Goal: Task Accomplishment & Management: Use online tool/utility

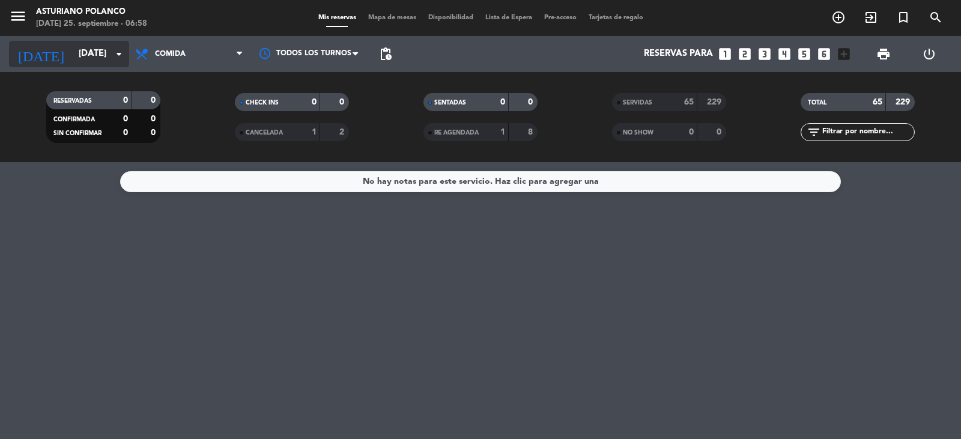
click at [76, 56] on input "[DATE]" at bounding box center [131, 54] width 116 height 23
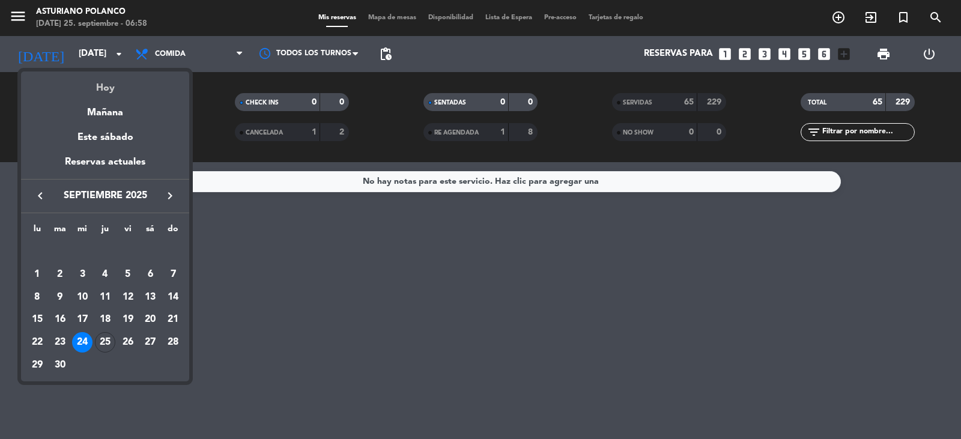
click at [94, 86] on div "Hoy" at bounding box center [105, 83] width 168 height 25
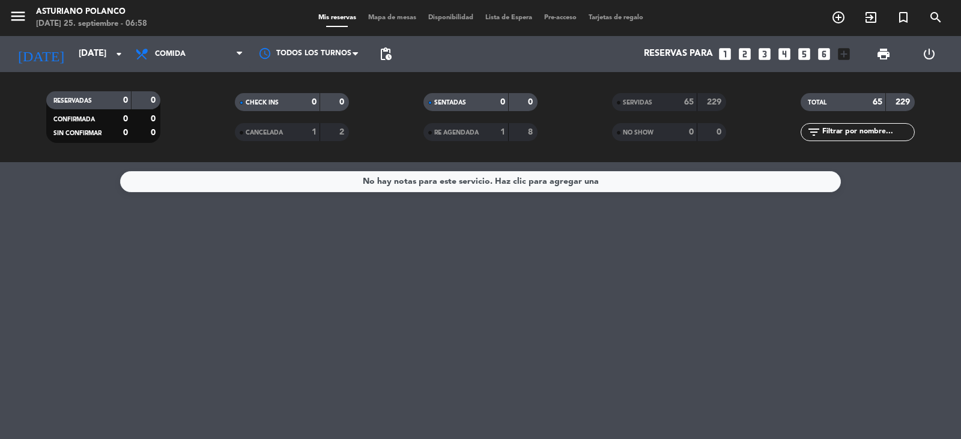
type input "[DEMOGRAPHIC_DATA][DATE]"
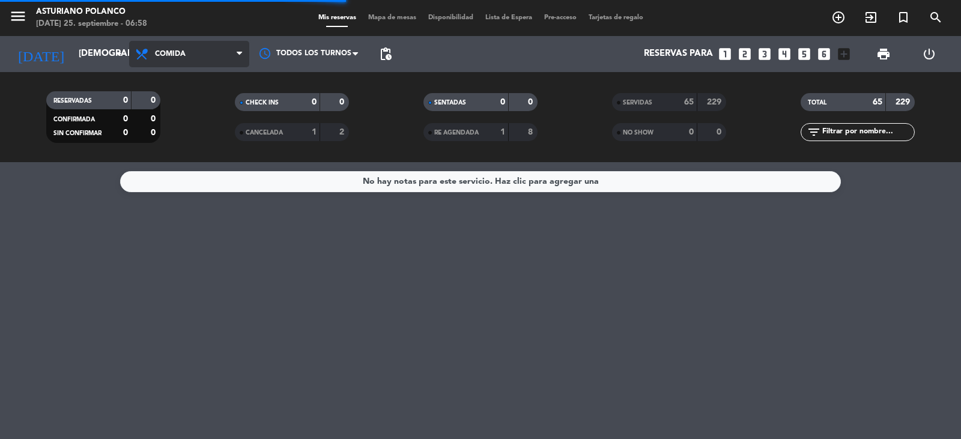
click at [193, 50] on span "Comida" at bounding box center [189, 54] width 120 height 26
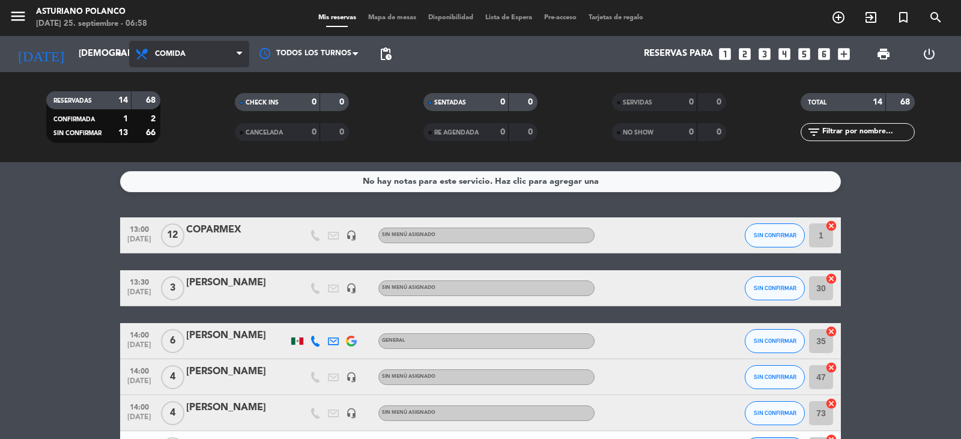
click at [190, 55] on span "Comida" at bounding box center [189, 54] width 120 height 26
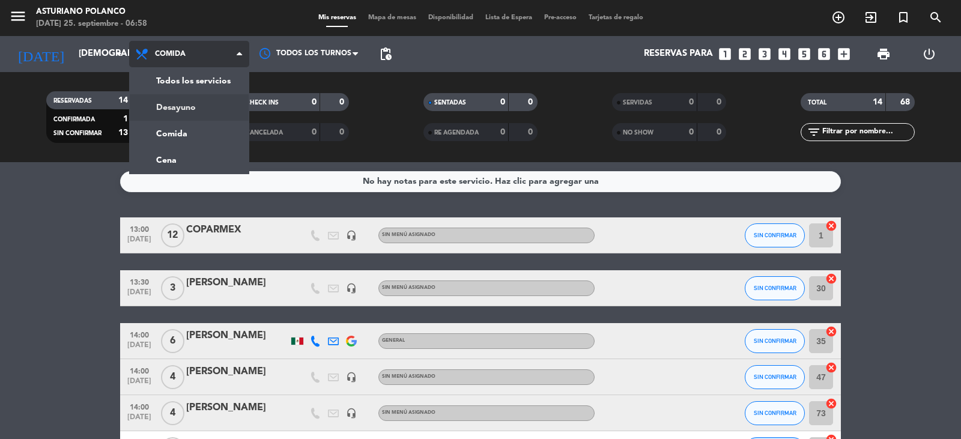
click at [185, 108] on div "menu Asturiano [PERSON_NAME] [DATE] 25. septiembre - 06:58 Mis reservas Mapa de…" at bounding box center [480, 81] width 961 height 162
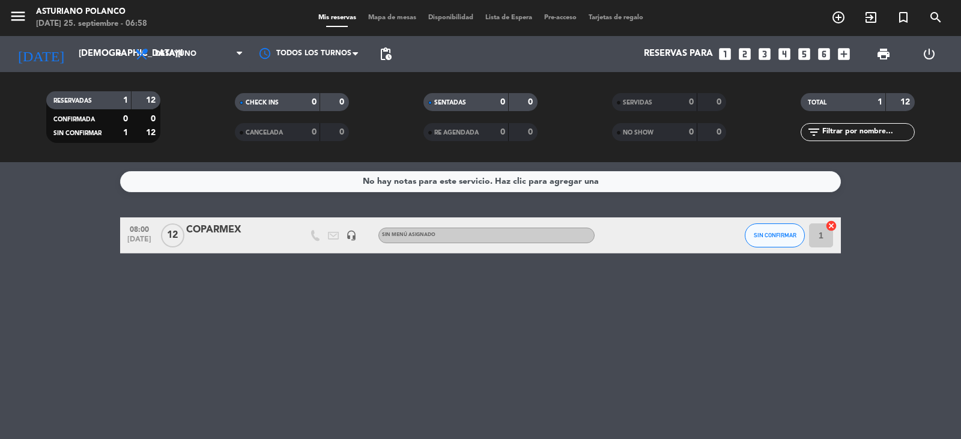
click at [587, 351] on div "No hay notas para este servicio. Haz clic para agregar una 08:00 [DATE] COPARME…" at bounding box center [480, 300] width 961 height 277
click at [391, 15] on span "Mapa de mesas" at bounding box center [392, 17] width 60 height 7
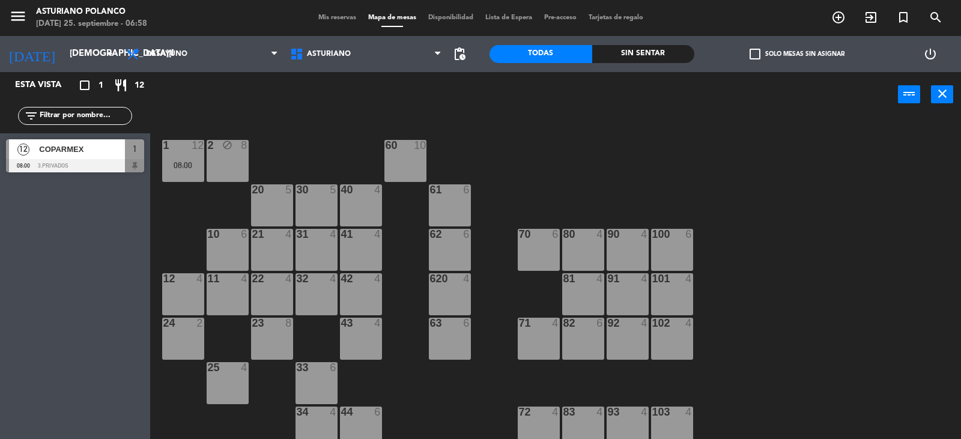
click at [593, 205] on div "1 12 08:00 2 block 8 60 10 20 5 30 5 40 4 61 6 62 6 41 4 31 4 21 4 10 6 70 6 80…" at bounding box center [560, 279] width 801 height 322
click at [703, 180] on div "1 12 08:00 2 block 8 60 10 20 5 30 5 40 4 61 6 62 6 41 4 31 4 21 4 10 6 70 6 80…" at bounding box center [560, 279] width 801 height 322
click at [194, 56] on span "Desayuno" at bounding box center [202, 54] width 164 height 26
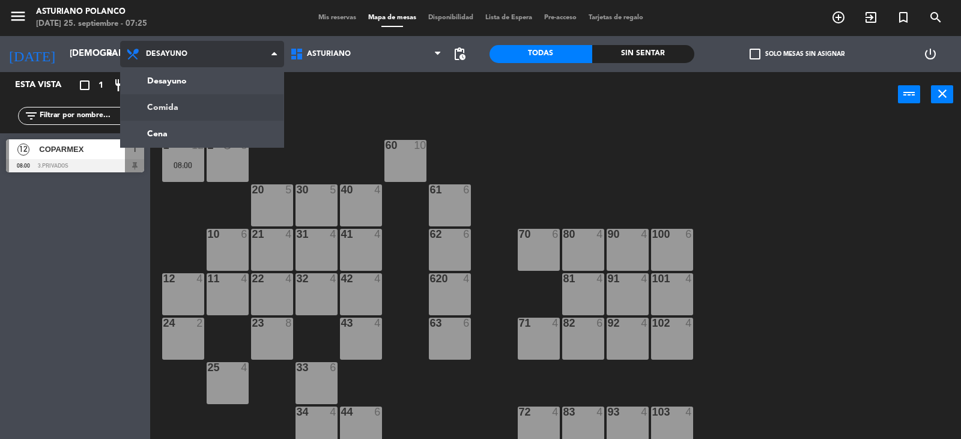
click at [180, 106] on ng-component "menu Asturiano [PERSON_NAME] [DATE] 25. septiembre - 07:25 Mis reservas Mapa de…" at bounding box center [480, 220] width 961 height 440
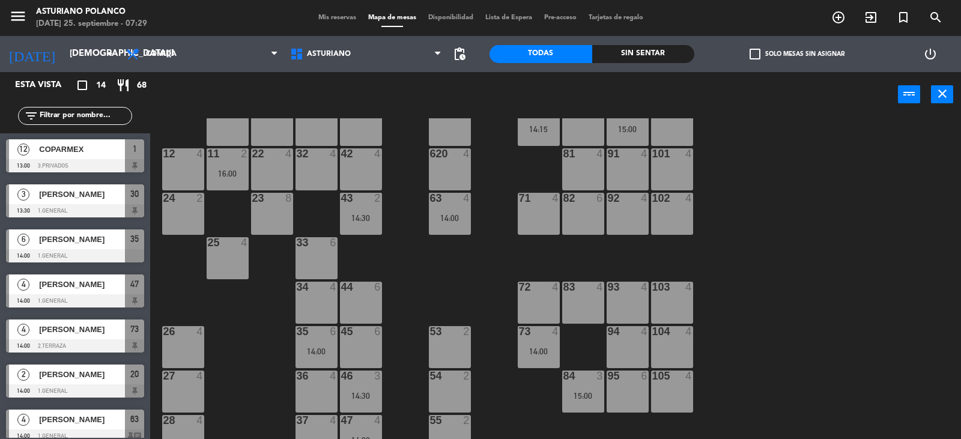
scroll to position [6, 0]
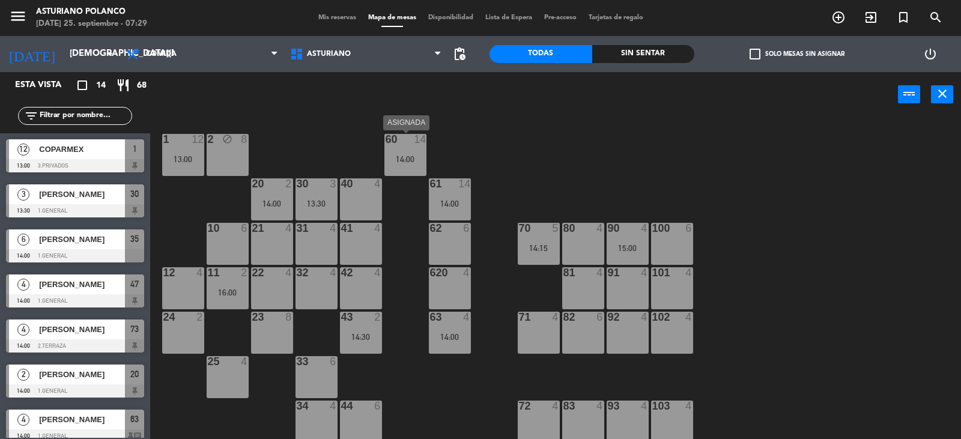
click at [414, 166] on div "60 14 14:00" at bounding box center [405, 155] width 42 height 42
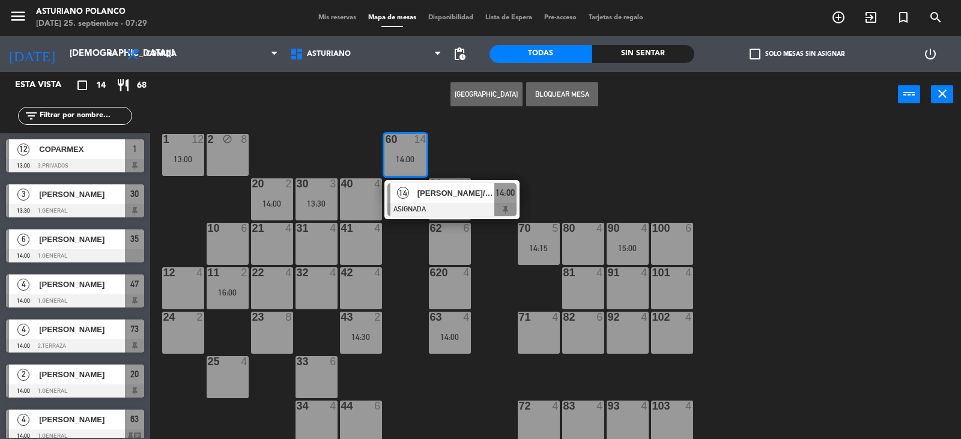
click at [421, 205] on div at bounding box center [451, 209] width 129 height 13
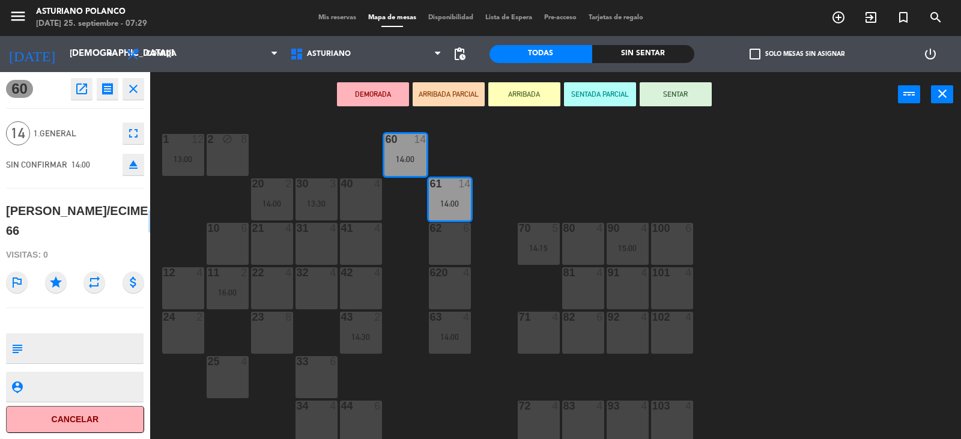
click at [563, 169] on div "1 12 13:00 2 block 8 60 14 14:00 20 2 14:00 30 3 13:30 40 4 61 14 14:00 62 6 41…" at bounding box center [560, 279] width 801 height 322
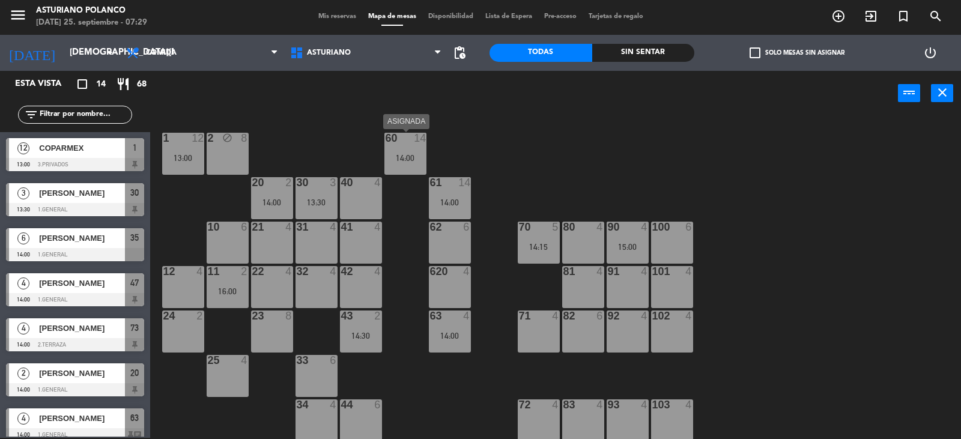
click at [415, 162] on div "60 14 14:00" at bounding box center [405, 154] width 42 height 42
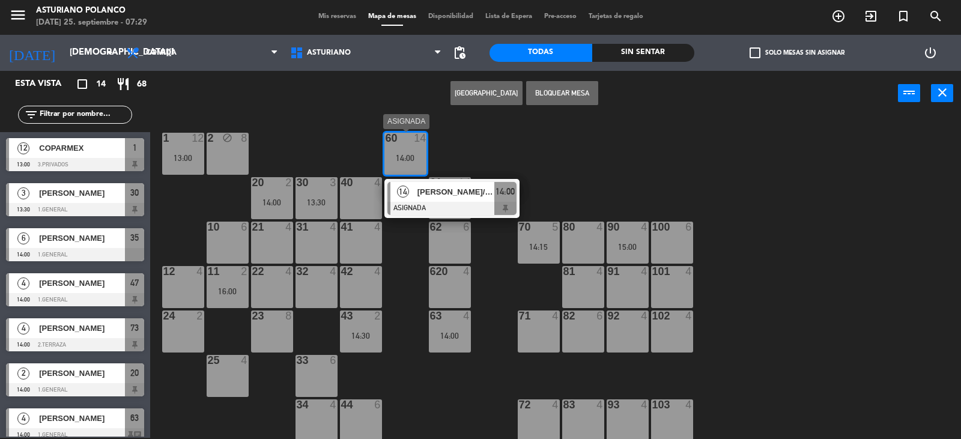
click at [432, 196] on span "[PERSON_NAME]/ECIME 66" at bounding box center [455, 192] width 77 height 13
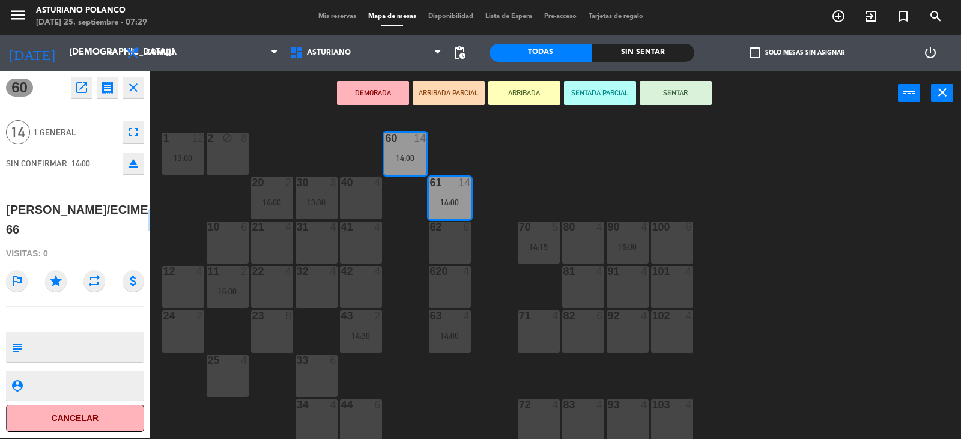
click at [532, 183] on div "1 12 13:00 2 block 8 60 14 14:00 20 2 14:00 30 3 13:30 40 4 61 14 14:00 62 6 41…" at bounding box center [560, 278] width 801 height 322
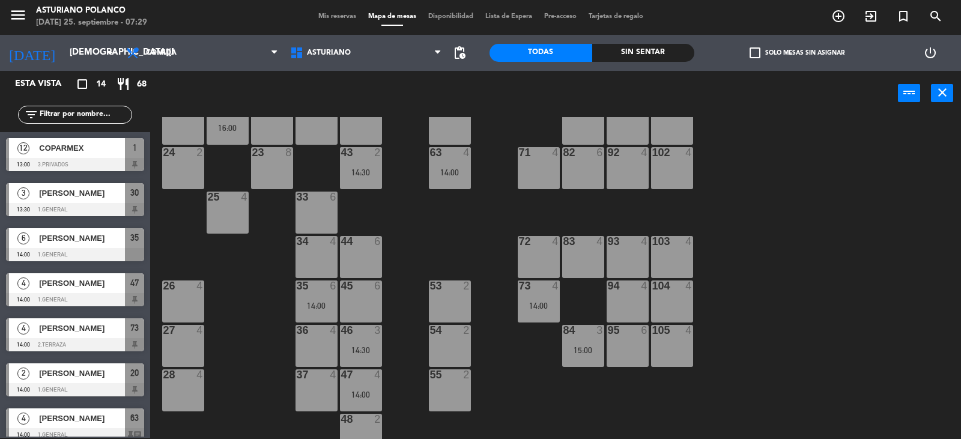
scroll to position [186, 0]
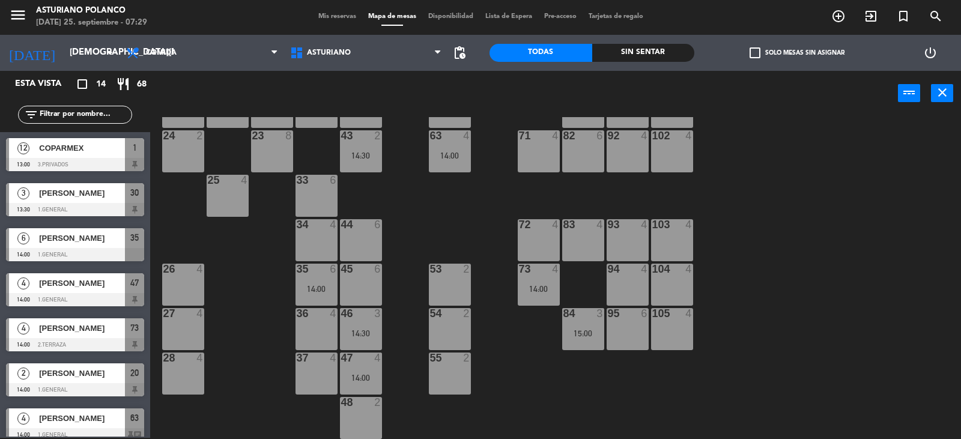
click at [535, 290] on div "14:00" at bounding box center [539, 289] width 42 height 8
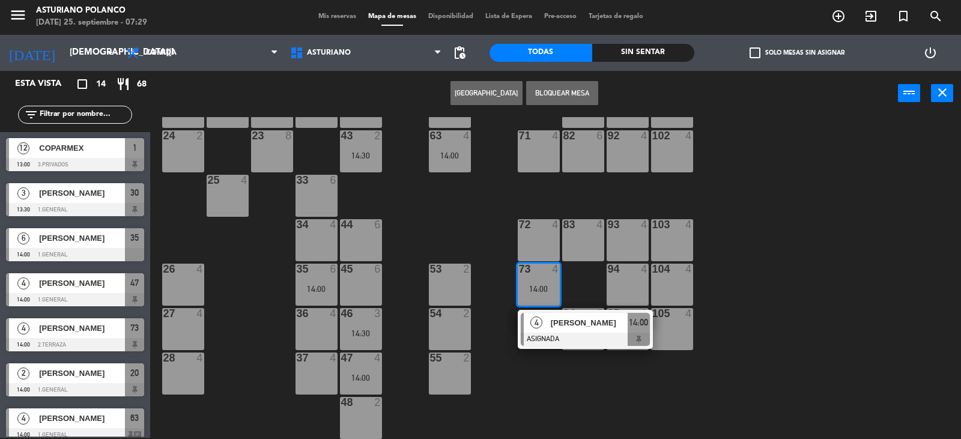
click at [553, 417] on div "1 12 13:00 2 block 8 60 14 14:00 20 2 14:00 30 3 13:30 40 4 61 14 14:00 62 6 41…" at bounding box center [560, 278] width 801 height 322
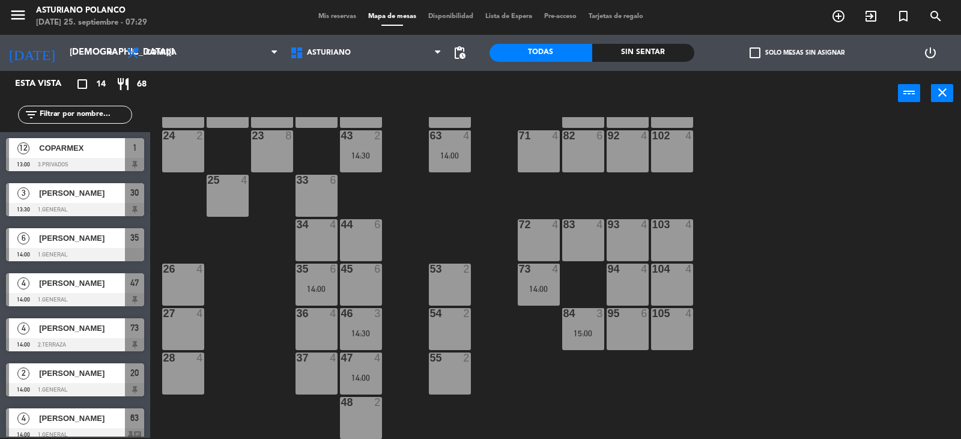
click at [581, 323] on div "84 3 15:00" at bounding box center [583, 329] width 42 height 42
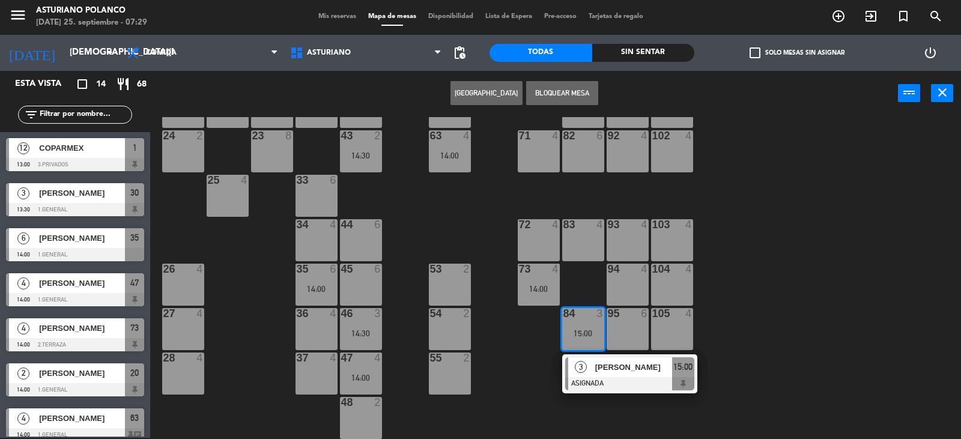
click at [548, 365] on div "1 12 13:00 2 block 8 60 14 14:00 20 2 14:00 30 3 13:30 40 4 61 14 14:00 62 6 41…" at bounding box center [560, 278] width 801 height 322
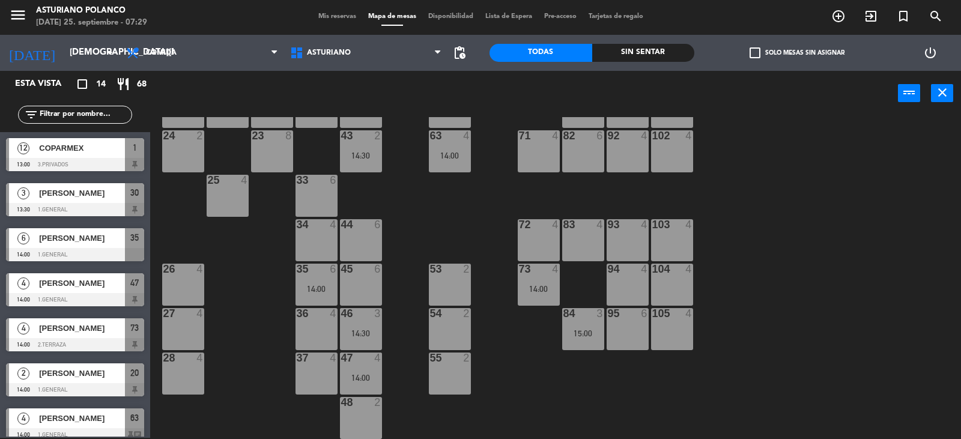
click at [329, 282] on div "35 6 14:00" at bounding box center [317, 285] width 42 height 42
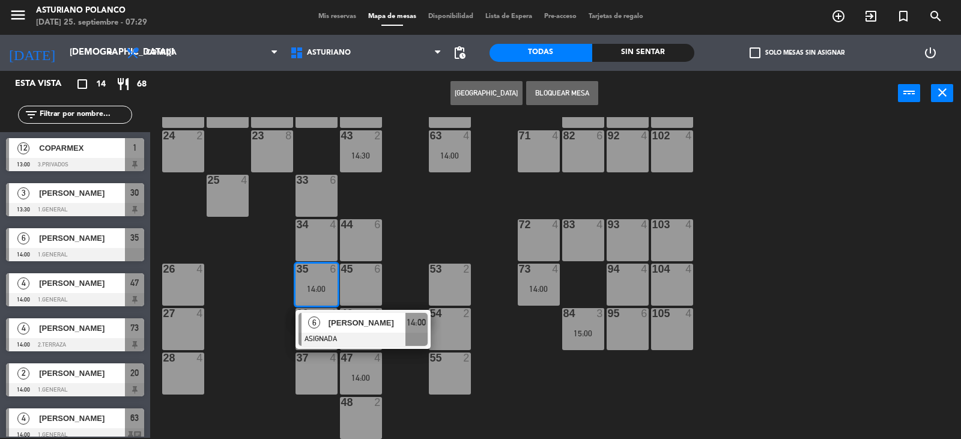
click at [362, 241] on div "44 6" at bounding box center [361, 240] width 42 height 42
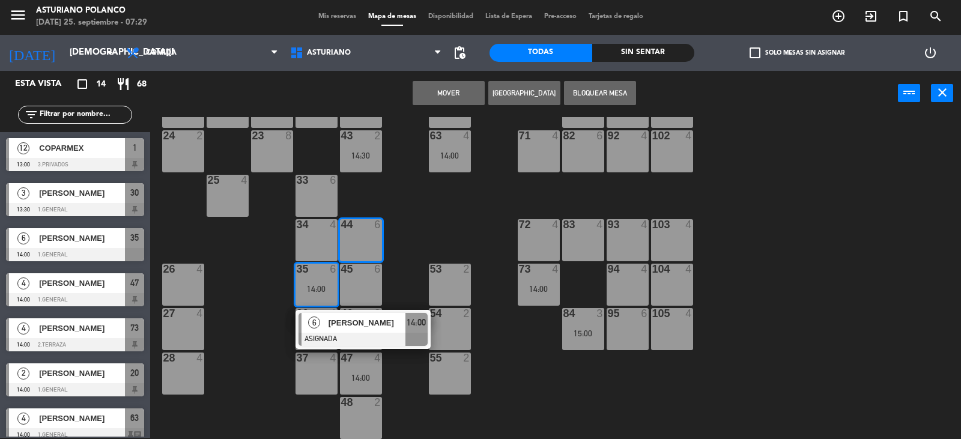
click at [457, 89] on button "Mover" at bounding box center [449, 93] width 72 height 24
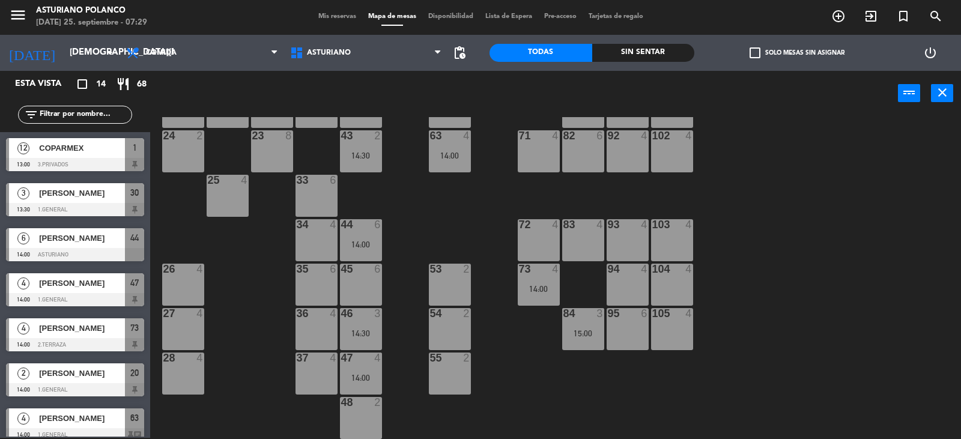
click at [428, 225] on div "1 12 13:00 2 block 8 60 14 14:00 20 2 14:00 30 3 13:30 40 4 61 14 14:00 62 6 41…" at bounding box center [560, 278] width 801 height 322
click at [360, 369] on div "47 4 14:00" at bounding box center [361, 374] width 42 height 42
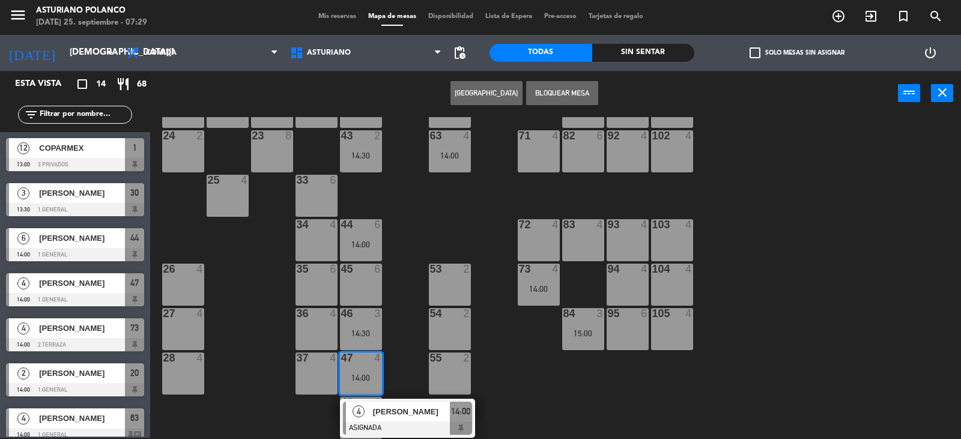
click at [431, 239] on div "1 12 13:00 2 block 8 60 14 14:00 20 2 14:00 30 3 13:30 40 4 61 14 14:00 62 6 41…" at bounding box center [560, 278] width 801 height 322
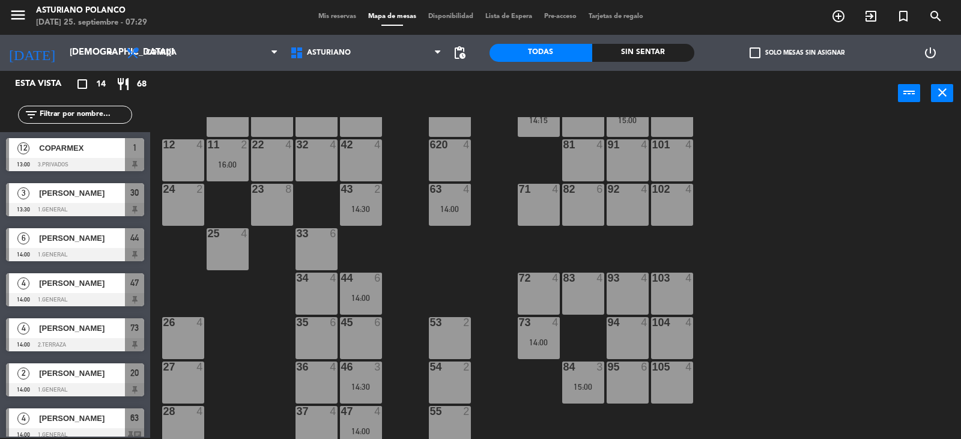
scroll to position [66, 0]
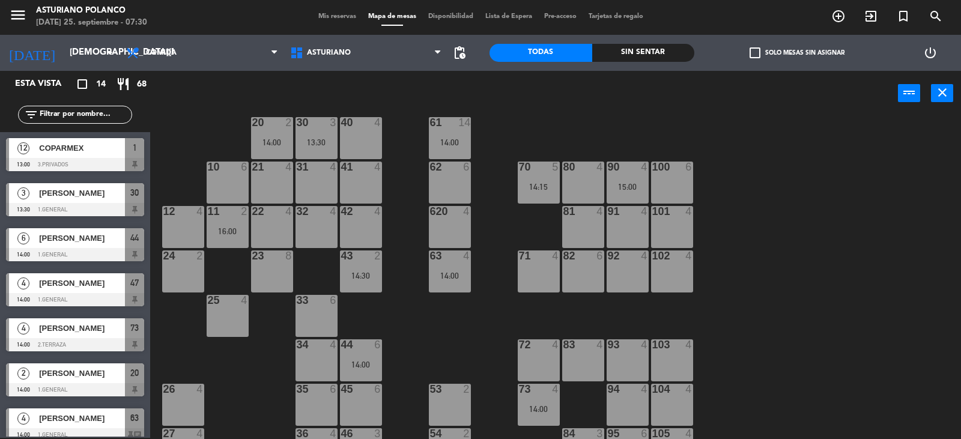
click at [398, 332] on div "1 12 13:00 2 block 8 60 14 14:00 20 2 14:00 30 3 13:30 40 4 61 14 14:00 62 6 41…" at bounding box center [560, 278] width 801 height 322
click at [184, 52] on span "Comida" at bounding box center [202, 53] width 164 height 26
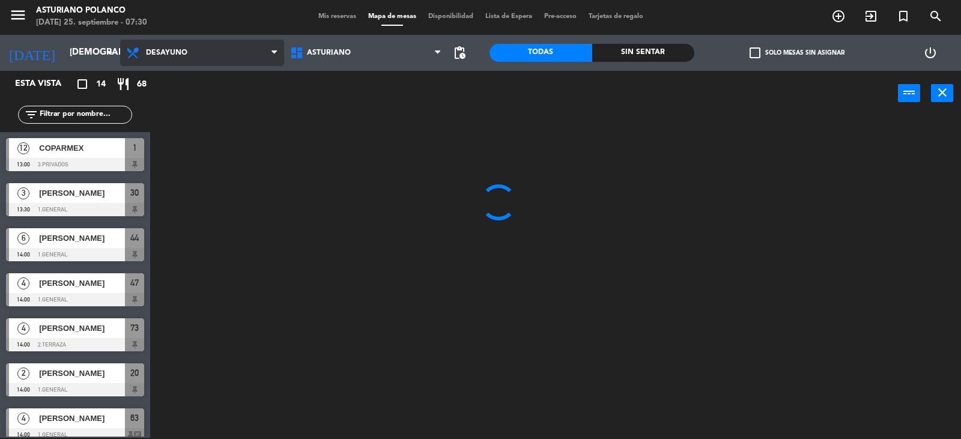
click at [176, 80] on ng-component "menu Asturiano [PERSON_NAME] [DATE] 25. septiembre - 07:30 Mis reservas Mapa de…" at bounding box center [480, 219] width 961 height 440
